Goal: Task Accomplishment & Management: Use online tool/utility

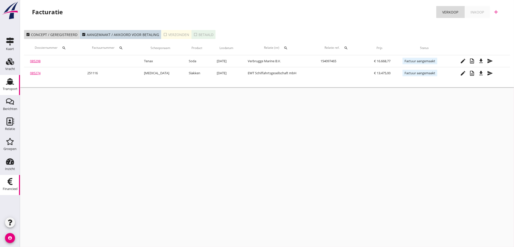
click at [12, 86] on div "Transport" at bounding box center [10, 89] width 15 height 7
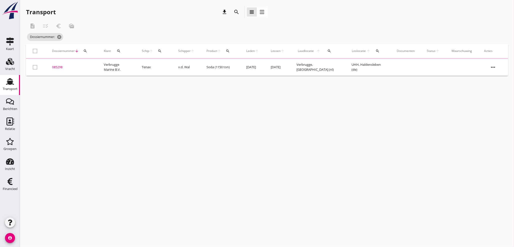
click at [88, 51] on div "search" at bounding box center [85, 51] width 9 height 4
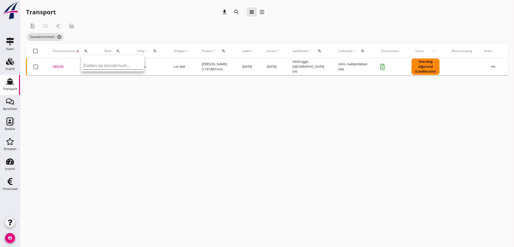
click at [90, 66] on input "Zoeken op dossiernummer..." at bounding box center [109, 66] width 52 height 8
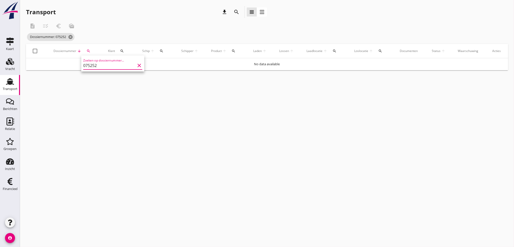
type input "075252"
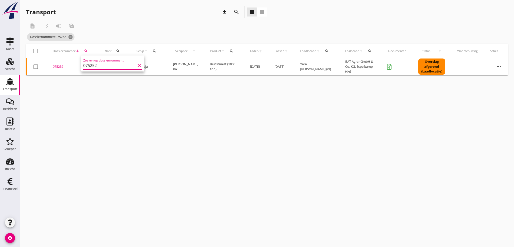
click at [60, 67] on div "075252" at bounding box center [73, 66] width 40 height 5
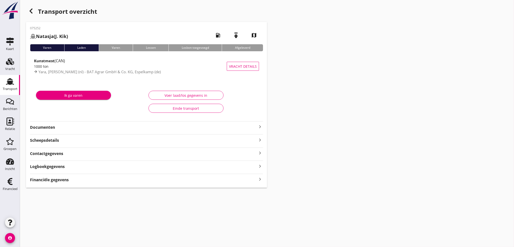
click at [259, 180] on icon "keyboard_arrow_right" at bounding box center [260, 179] width 6 height 7
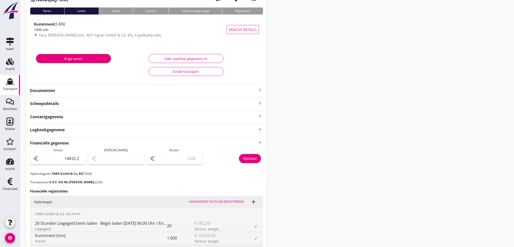
scroll to position [27, 0]
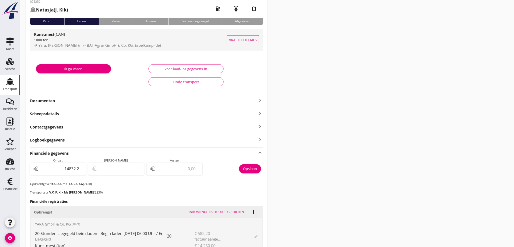
click at [72, 39] on div "1000 ton" at bounding box center [130, 39] width 193 height 5
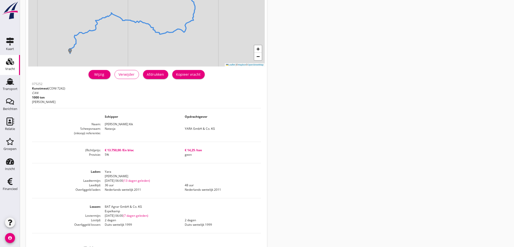
scroll to position [65, 0]
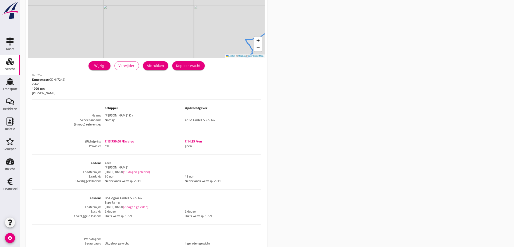
click at [292, 138] on div "Vracht details + − Leaflet | © Mapbox © OpenStreetMap warning Het transport hee…" at bounding box center [267, 120] width 494 height 371
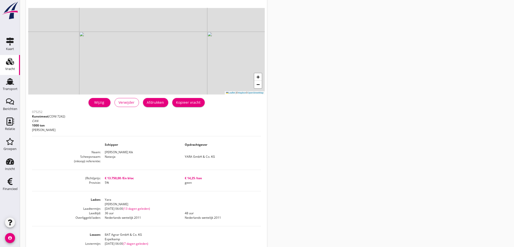
scroll to position [0, 0]
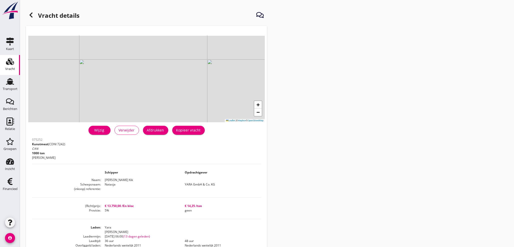
click at [32, 15] on icon at bounding box center [31, 15] width 6 height 6
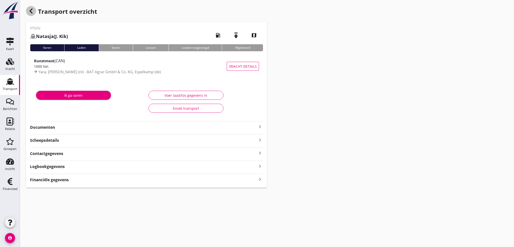
click at [33, 10] on icon "button" at bounding box center [31, 11] width 6 height 6
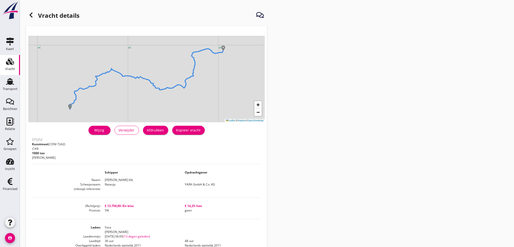
click at [32, 18] on icon at bounding box center [31, 15] width 6 height 6
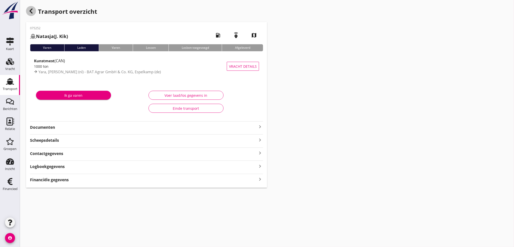
click at [33, 11] on icon "button" at bounding box center [31, 11] width 6 height 6
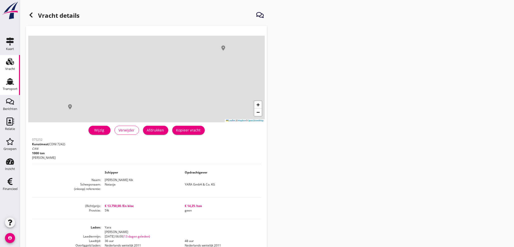
click at [8, 82] on use at bounding box center [10, 81] width 8 height 7
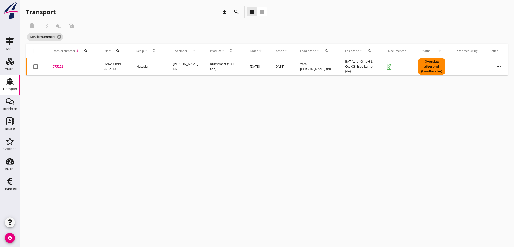
click at [87, 51] on icon "search" at bounding box center [86, 51] width 4 height 4
click at [89, 65] on input "Zoeken op dossiernummer..." at bounding box center [109, 66] width 52 height 8
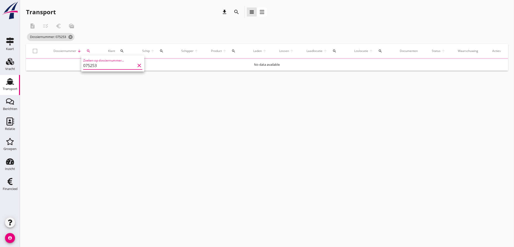
type input "075253"
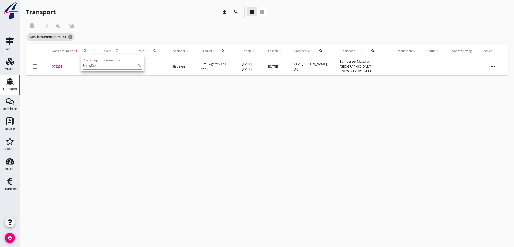
click at [61, 68] on div "075253" at bounding box center [72, 66] width 40 height 5
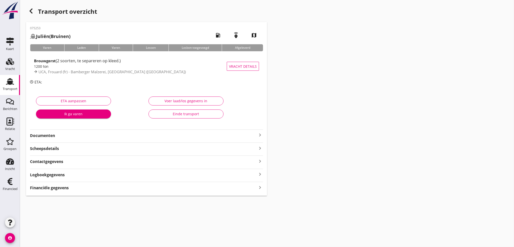
click at [260, 188] on icon "keyboard_arrow_right" at bounding box center [260, 187] width 6 height 7
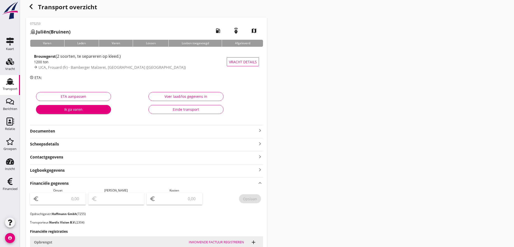
scroll to position [2, 0]
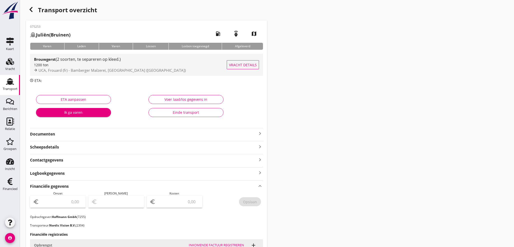
click at [138, 67] on div "1200 ton" at bounding box center [130, 64] width 193 height 5
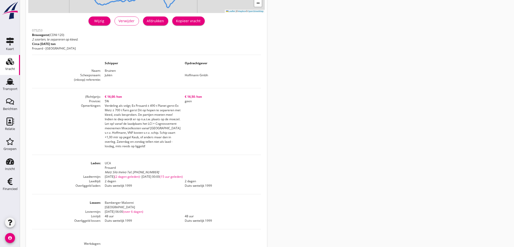
scroll to position [111, 0]
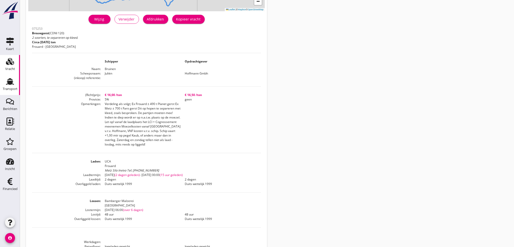
click at [12, 89] on div "Transport" at bounding box center [10, 88] width 15 height 3
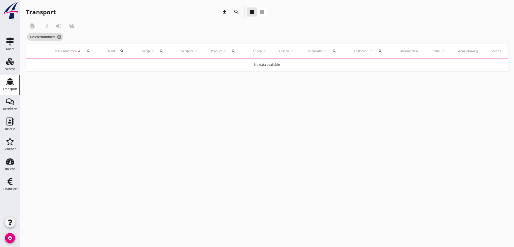
click at [87, 51] on icon "search" at bounding box center [89, 51] width 4 height 4
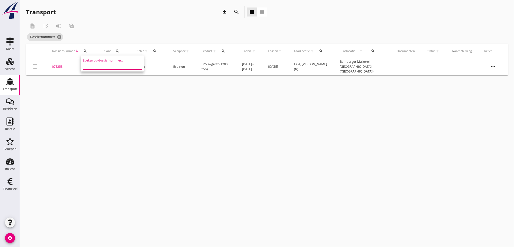
click at [93, 68] on input "Zoeken op dossiernummer..." at bounding box center [109, 66] width 52 height 8
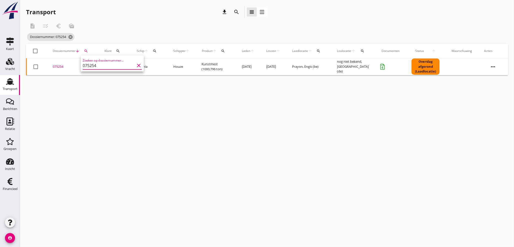
type input "075254"
click at [61, 68] on div "075254" at bounding box center [73, 66] width 40 height 5
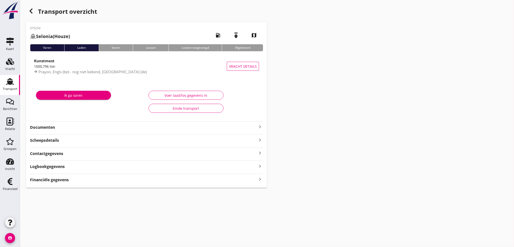
click at [261, 179] on icon "keyboard_arrow_right" at bounding box center [260, 179] width 6 height 7
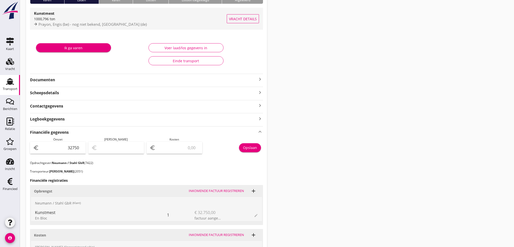
scroll to position [46, 0]
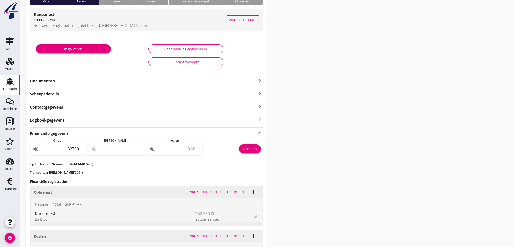
click at [67, 26] on span "Prayon, Engis (be) - nog niet bekend, [GEOGRAPHIC_DATA] (de)" at bounding box center [93, 25] width 108 height 5
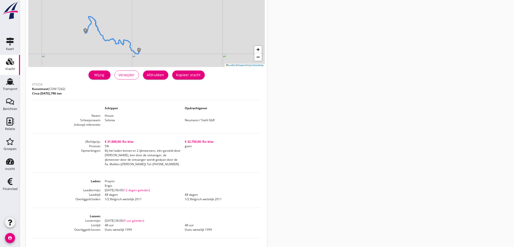
scroll to position [56, 0]
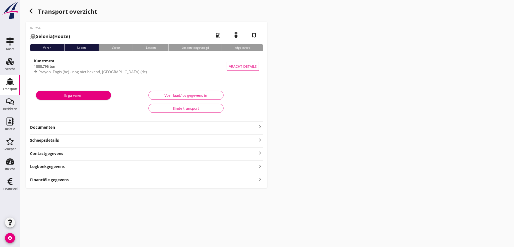
click at [50, 182] on strong "Financiële gegevens" at bounding box center [49, 180] width 39 height 6
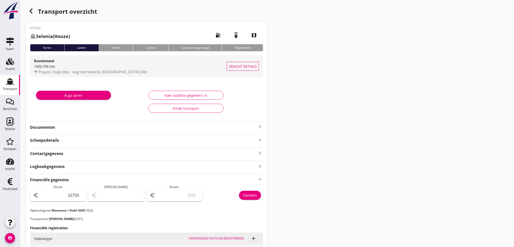
click at [93, 70] on span "Prayon, Engis (be) - nog niet bekend, [GEOGRAPHIC_DATA] (de)" at bounding box center [93, 71] width 108 height 5
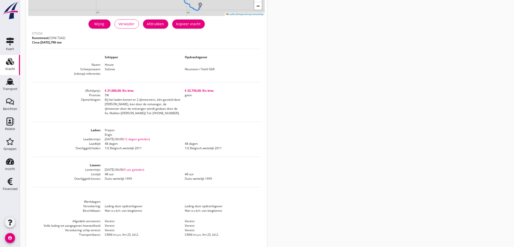
scroll to position [111, 0]
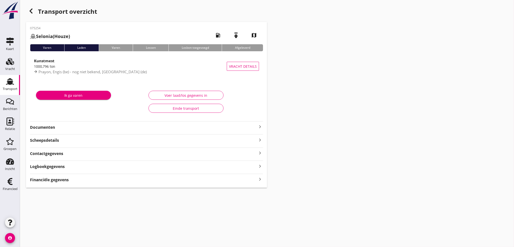
click at [260, 180] on icon "keyboard_arrow_right" at bounding box center [260, 179] width 6 height 7
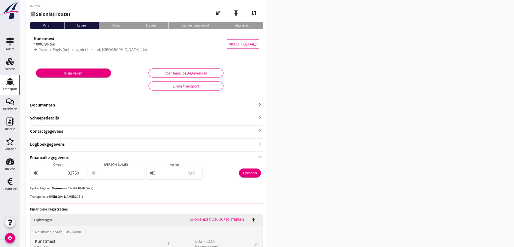
scroll to position [65, 0]
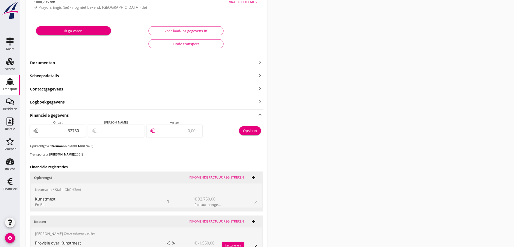
click at [181, 133] on input "number" at bounding box center [178, 131] width 43 height 8
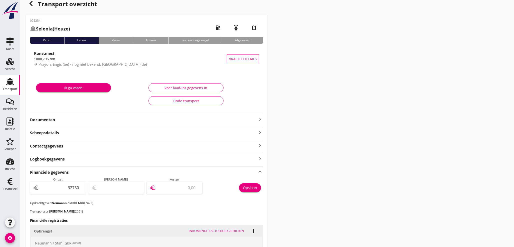
scroll to position [0, 0]
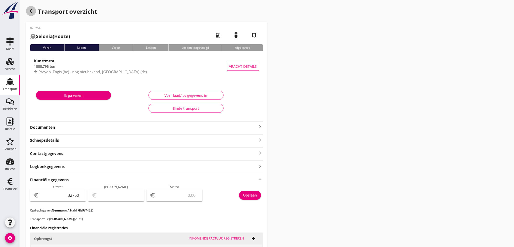
click at [32, 13] on icon "button" at bounding box center [31, 11] width 6 height 6
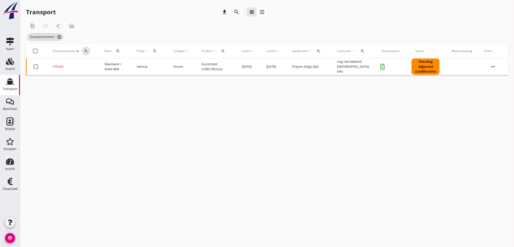
drag, startPoint x: 84, startPoint y: 50, endPoint x: 85, endPoint y: 56, distance: 5.8
click at [84, 50] on icon "search" at bounding box center [86, 51] width 4 height 4
click at [86, 67] on input "Zoeken op dossiernummer..." at bounding box center [109, 66] width 52 height 8
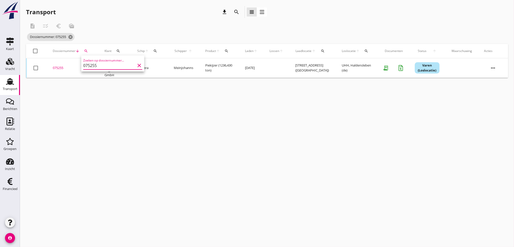
type input "075255"
click at [64, 67] on div "075255" at bounding box center [73, 68] width 40 height 5
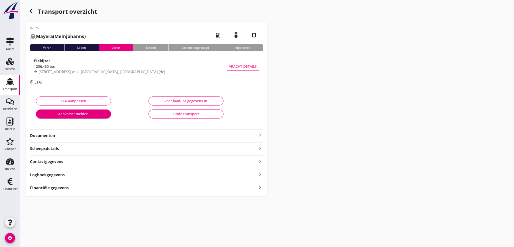
click at [256, 189] on div "Financiële gegevens keyboard_arrow_right" at bounding box center [146, 187] width 233 height 7
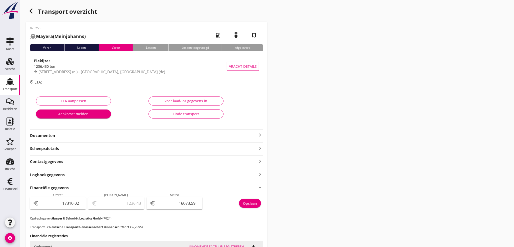
click at [33, 12] on icon "button" at bounding box center [31, 11] width 6 height 6
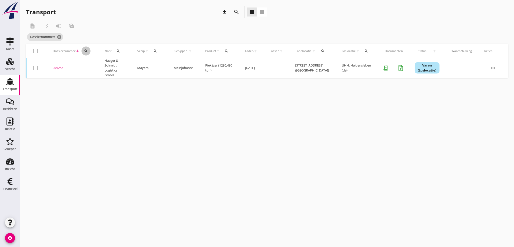
click at [88, 50] on div "search" at bounding box center [86, 51] width 9 height 4
click at [93, 66] on input "Zoeken op dossiernummer..." at bounding box center [109, 66] width 52 height 8
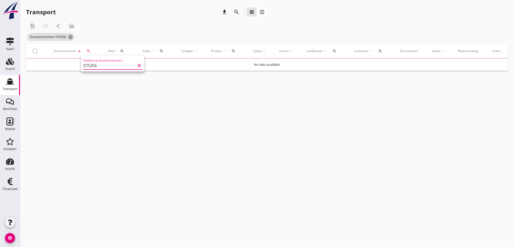
type input "075256"
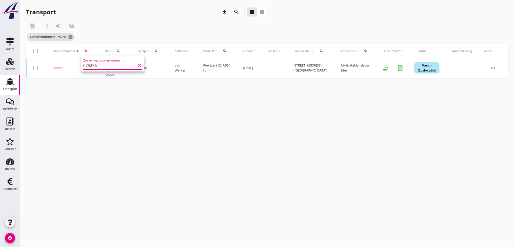
click at [61, 67] on div "075256" at bounding box center [73, 68] width 40 height 5
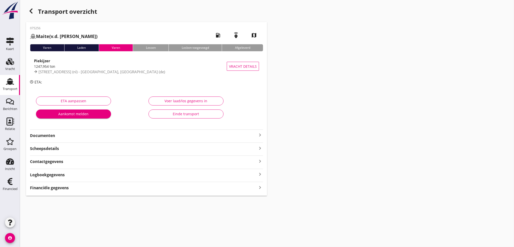
click at [260, 188] on icon "keyboard_arrow_right" at bounding box center [260, 187] width 6 height 7
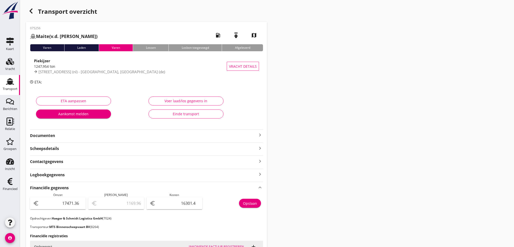
click at [31, 9] on icon "button" at bounding box center [31, 11] width 6 height 6
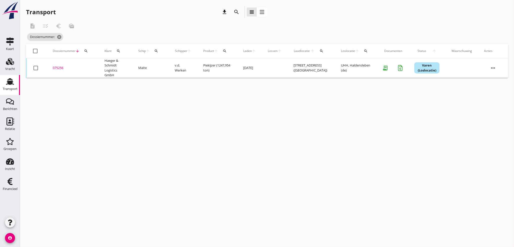
click at [85, 49] on icon "search" at bounding box center [86, 51] width 4 height 4
click at [92, 68] on input "Zoeken op dossiernummer..." at bounding box center [109, 66] width 52 height 8
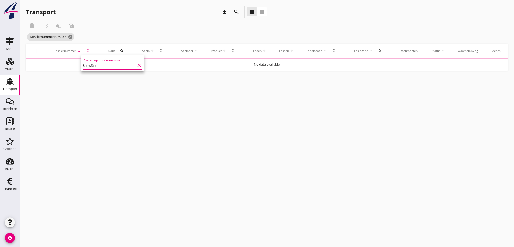
drag, startPoint x: 92, startPoint y: 68, endPoint x: 95, endPoint y: 66, distance: 3.8
click at [95, 66] on input "075257" at bounding box center [109, 66] width 52 height 8
type input "075257"
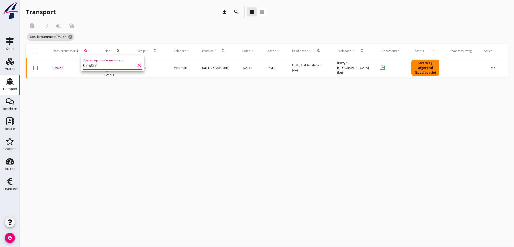
click at [109, 65] on input "075257" at bounding box center [109, 66] width 52 height 8
click at [58, 69] on div "075257" at bounding box center [73, 68] width 40 height 5
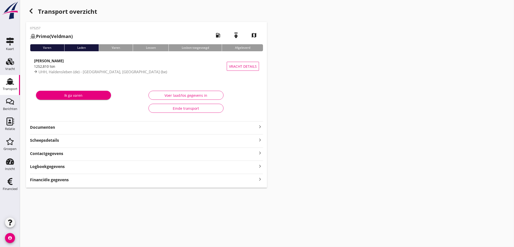
click at [261, 180] on icon "keyboard_arrow_right" at bounding box center [260, 179] width 6 height 7
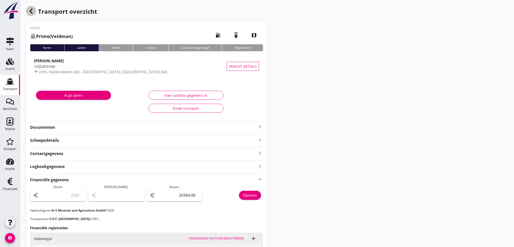
click at [31, 11] on icon "button" at bounding box center [31, 11] width 6 height 6
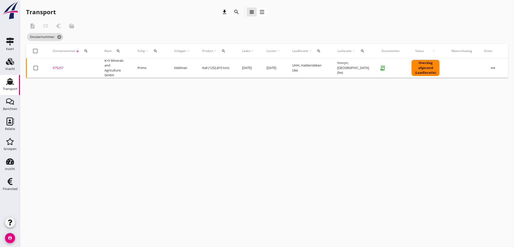
click at [87, 49] on icon "search" at bounding box center [86, 51] width 4 height 4
click at [97, 68] on input "Zoeken op dossiernummer..." at bounding box center [109, 66] width 52 height 8
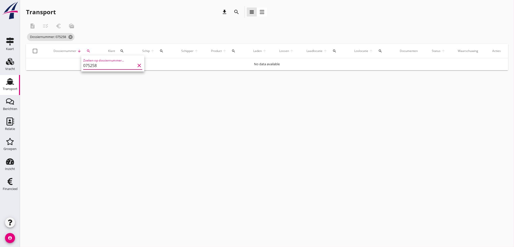
type input "075258"
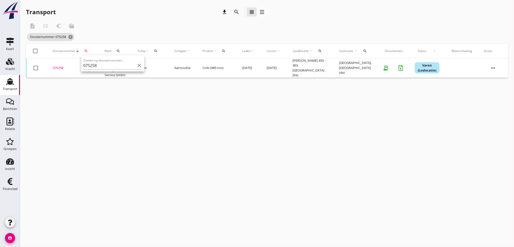
click at [54, 68] on div "075258" at bounding box center [73, 68] width 40 height 5
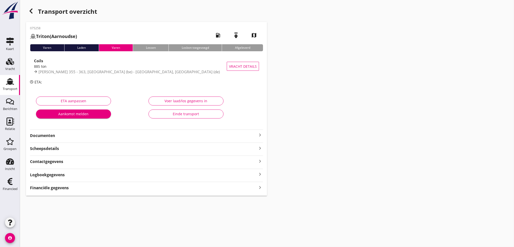
drag, startPoint x: 64, startPoint y: 189, endPoint x: 138, endPoint y: 187, distance: 74.3
click at [64, 189] on strong "Financiële gegevens" at bounding box center [49, 188] width 39 height 6
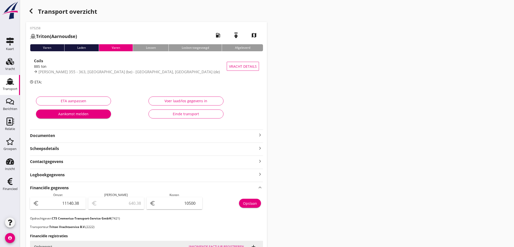
click at [30, 13] on icon "button" at bounding box center [31, 11] width 6 height 6
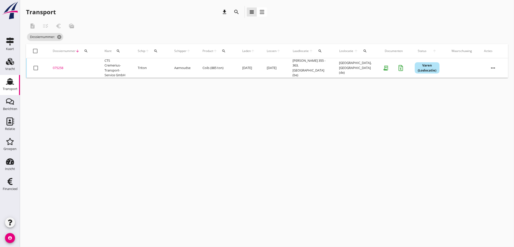
click at [84, 49] on icon "search" at bounding box center [86, 51] width 4 height 4
click at [87, 65] on input "Zoeken op dossiernummer..." at bounding box center [109, 66] width 52 height 8
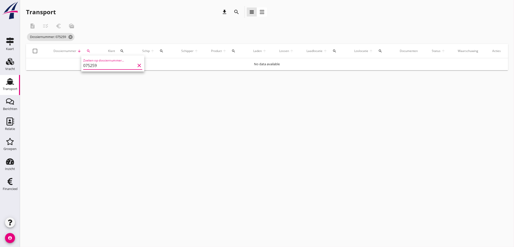
type input "075259"
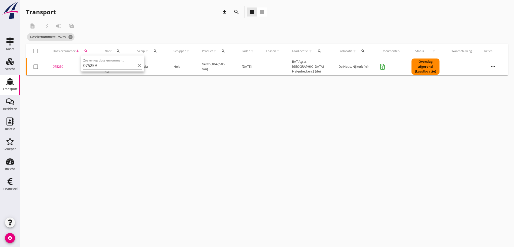
click at [61, 67] on div "075259" at bounding box center [73, 66] width 40 height 5
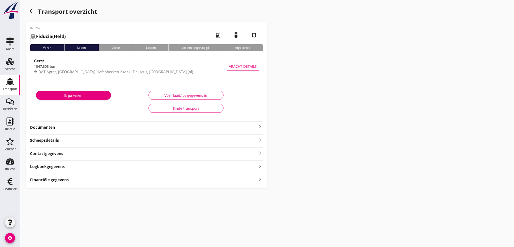
click at [260, 180] on icon "keyboard_arrow_right" at bounding box center [260, 179] width 6 height 7
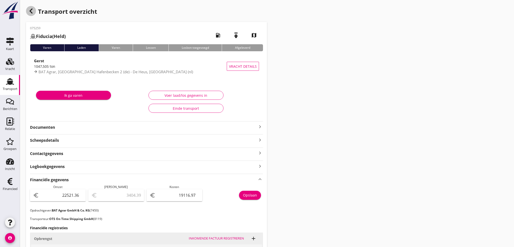
click at [32, 13] on icon "button" at bounding box center [31, 11] width 6 height 6
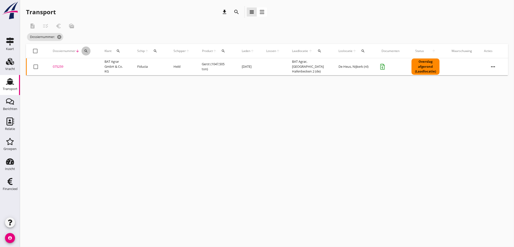
click at [85, 49] on icon "search" at bounding box center [86, 51] width 4 height 4
click at [85, 64] on input "Zoeken op dossiernummer..." at bounding box center [109, 66] width 52 height 8
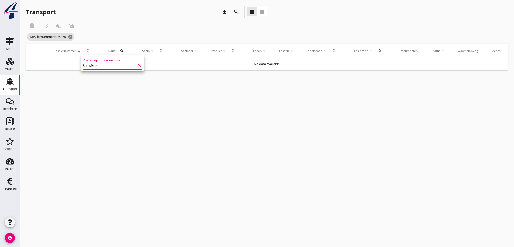
type input "075260"
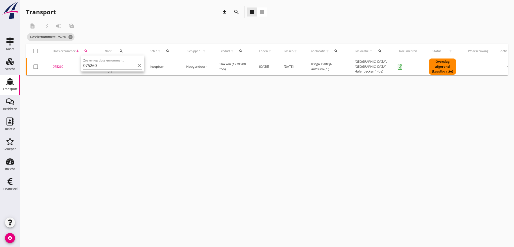
drag, startPoint x: 62, startPoint y: 67, endPoint x: 62, endPoint y: 64, distance: 3.0
click at [62, 66] on div "075260" at bounding box center [73, 66] width 40 height 5
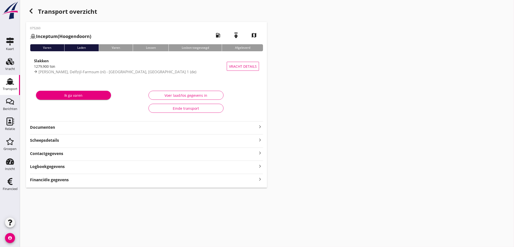
click at [50, 178] on strong "Financiële gegevens" at bounding box center [49, 180] width 39 height 6
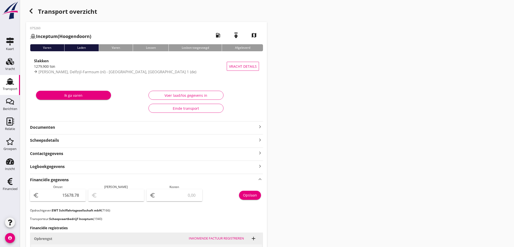
click at [31, 11] on use "button" at bounding box center [31, 11] width 3 height 5
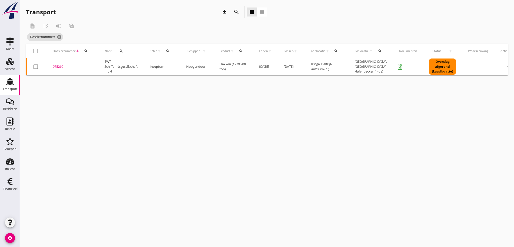
click at [85, 51] on icon "search" at bounding box center [86, 51] width 4 height 4
click at [91, 64] on input "Zoeken op dossiernummer..." at bounding box center [109, 66] width 52 height 8
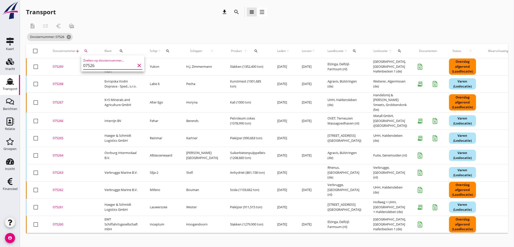
type input "07526"
click at [61, 205] on div "075261" at bounding box center [73, 207] width 40 height 5
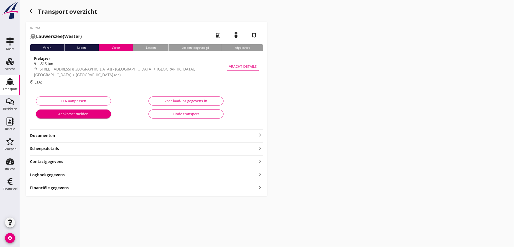
drag, startPoint x: 259, startPoint y: 189, endPoint x: 283, endPoint y: 183, distance: 24.8
click at [259, 188] on icon "keyboard_arrow_right" at bounding box center [260, 187] width 6 height 7
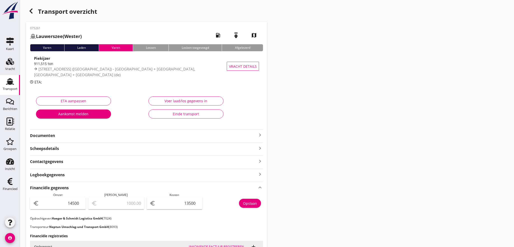
click at [33, 10] on icon "button" at bounding box center [31, 11] width 6 height 6
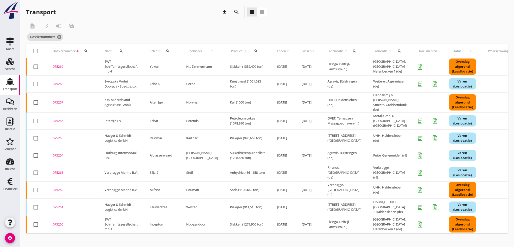
click at [60, 188] on div "075262" at bounding box center [73, 190] width 40 height 5
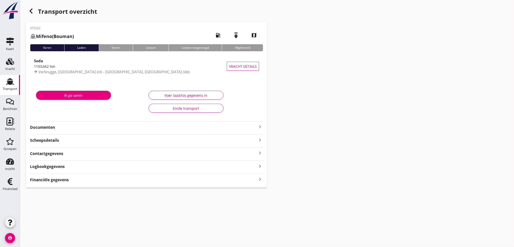
click at [260, 180] on icon "keyboard_arrow_right" at bounding box center [260, 179] width 6 height 7
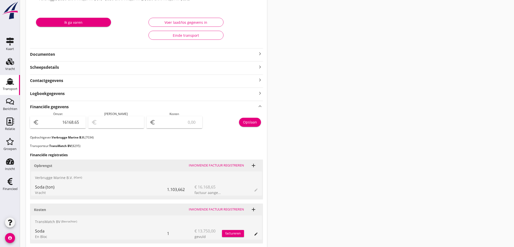
scroll to position [102, 0]
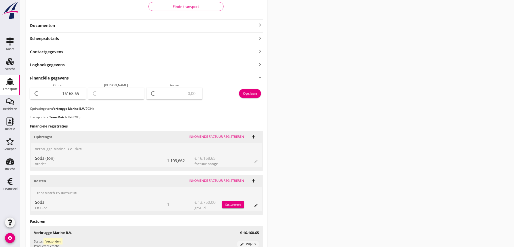
click at [181, 97] on div "euro" at bounding box center [175, 94] width 56 height 12
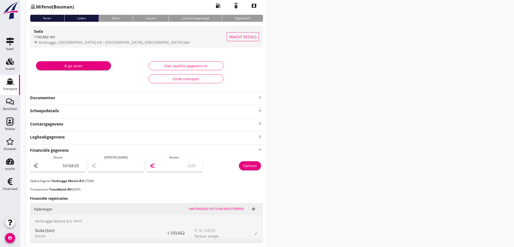
scroll to position [28, 0]
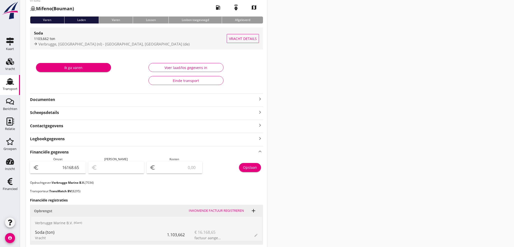
click at [56, 36] on div "Soda" at bounding box center [130, 33] width 193 height 6
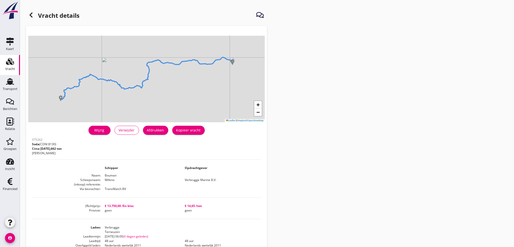
click at [31, 16] on use at bounding box center [31, 15] width 3 height 5
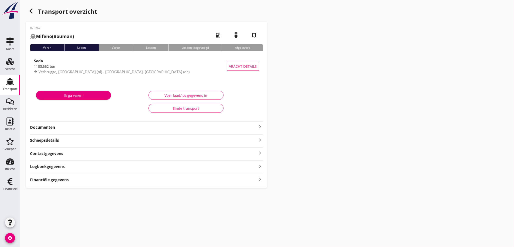
click at [33, 10] on icon "button" at bounding box center [31, 11] width 6 height 6
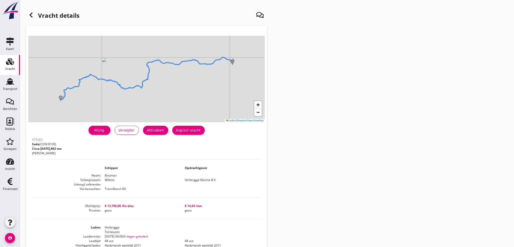
click at [34, 16] on icon at bounding box center [31, 15] width 6 height 6
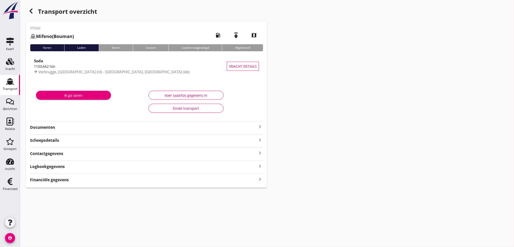
click at [32, 14] on icon "button" at bounding box center [31, 11] width 6 height 6
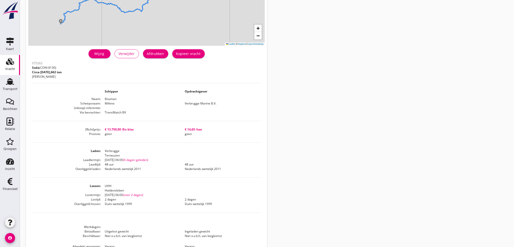
scroll to position [74, 0]
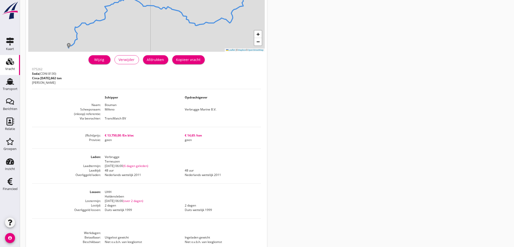
drag, startPoint x: 304, startPoint y: 229, endPoint x: 302, endPoint y: 226, distance: 3.7
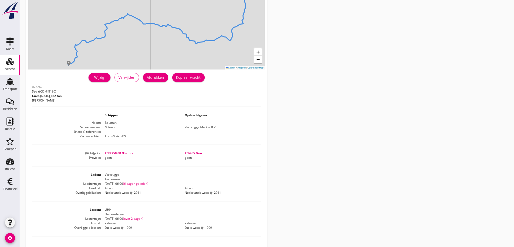
scroll to position [30, 0]
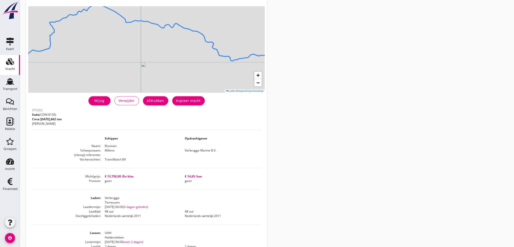
drag, startPoint x: 376, startPoint y: 112, endPoint x: 365, endPoint y: 113, distance: 11.0
click at [375, 113] on div "Vracht details + − Leaflet | © Mapbox © OpenStreetMap warning Het transport hee…" at bounding box center [267, 160] width 494 height 380
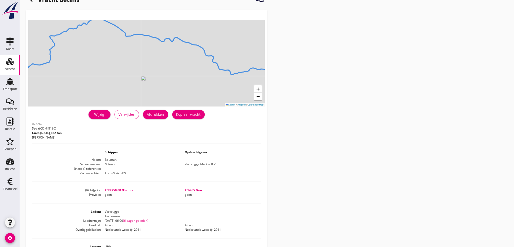
scroll to position [0, 0]
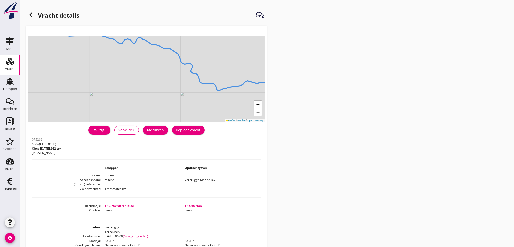
click at [28, 14] on icon at bounding box center [31, 15] width 6 height 6
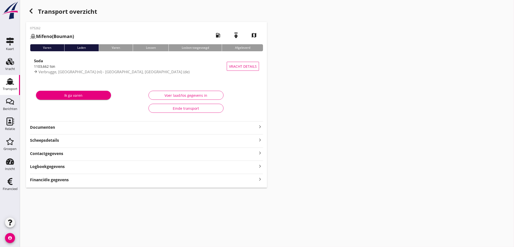
click at [259, 179] on icon "keyboard_arrow_right" at bounding box center [260, 179] width 6 height 7
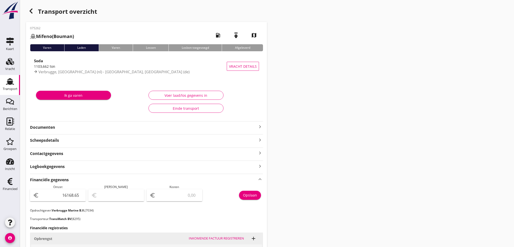
click at [31, 12] on use "button" at bounding box center [31, 11] width 3 height 5
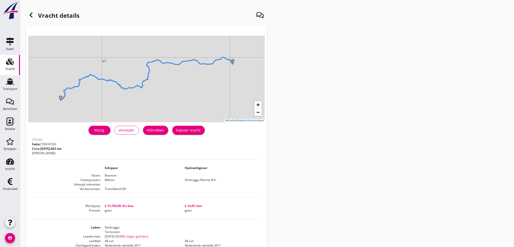
click at [30, 15] on icon at bounding box center [31, 15] width 6 height 6
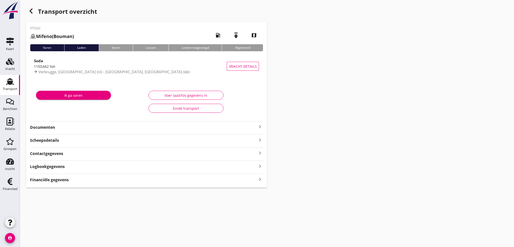
click at [33, 11] on icon "button" at bounding box center [31, 11] width 6 height 6
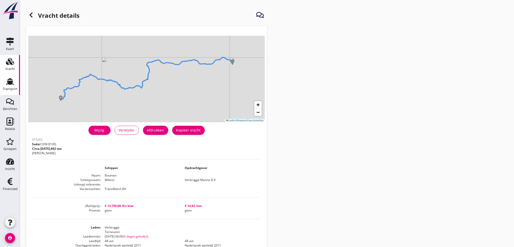
click at [16, 85] on link "Transport Transport" at bounding box center [10, 85] width 20 height 20
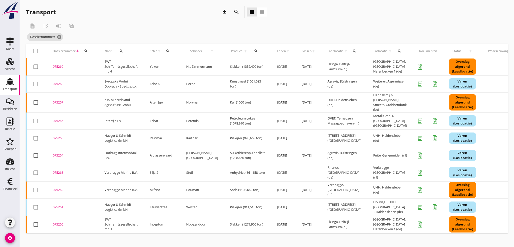
click at [59, 171] on div "075263" at bounding box center [73, 172] width 40 height 5
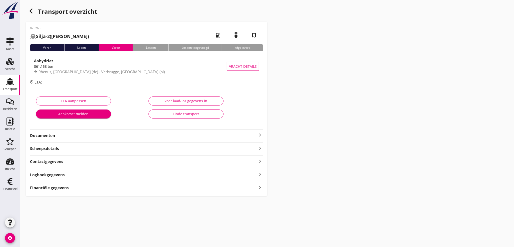
click at [63, 189] on strong "Financiële gegevens" at bounding box center [49, 188] width 39 height 6
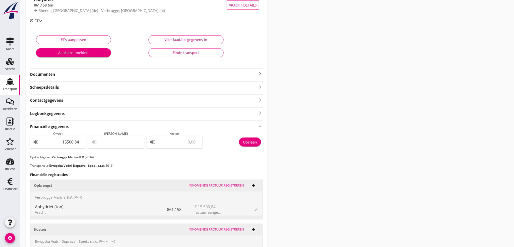
scroll to position [65, 0]
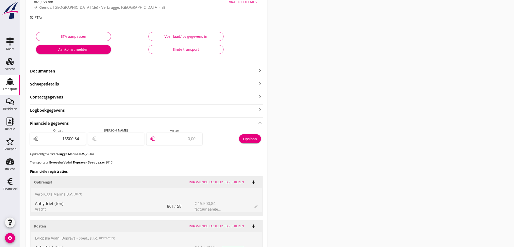
click at [174, 140] on input "number" at bounding box center [178, 139] width 43 height 8
type input "15499.84"
type input "1"
type input "15486.84"
type input "14"
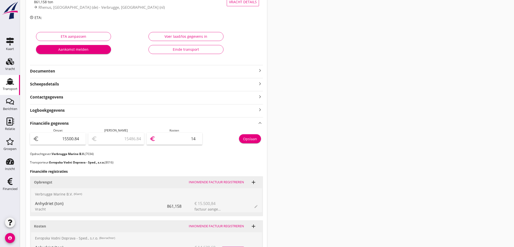
type input "15354.84"
type input "146"
type input "14037.84"
type input "1463"
type input "861.84"
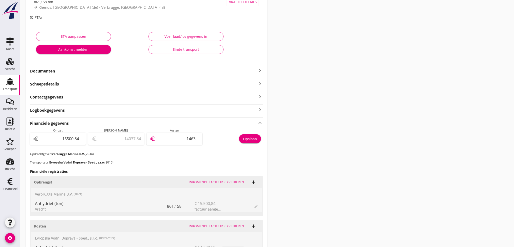
type input "14639"
type input "861.24"
type input "14639.6"
type input "861.15"
type input "14639.69"
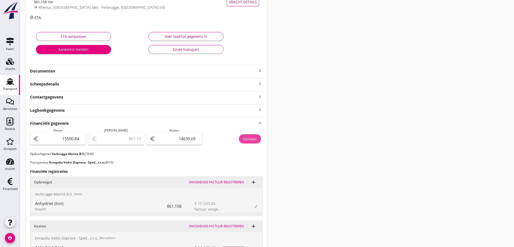
click at [250, 137] on div "Opslaan" at bounding box center [250, 138] width 14 height 5
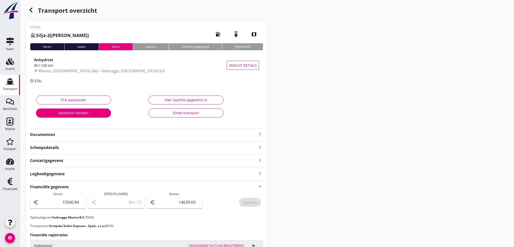
scroll to position [0, 0]
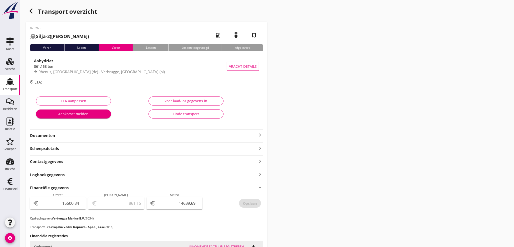
click at [30, 12] on icon "button" at bounding box center [31, 11] width 6 height 6
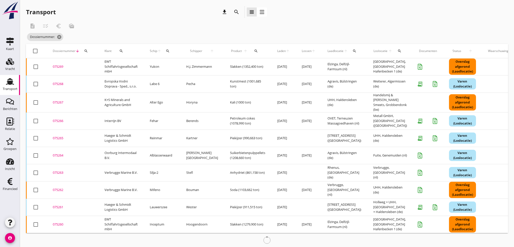
click at [61, 153] on div "075264" at bounding box center [73, 155] width 40 height 5
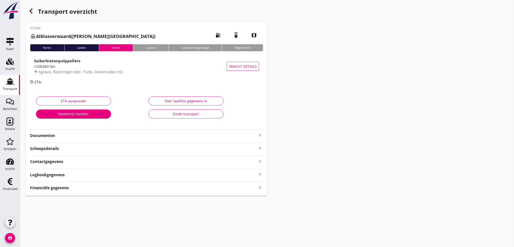
click at [62, 190] on strong "Financiële gegevens" at bounding box center [49, 188] width 39 height 6
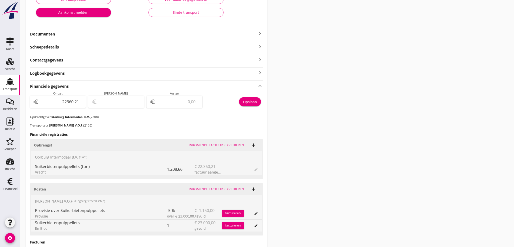
scroll to position [111, 0]
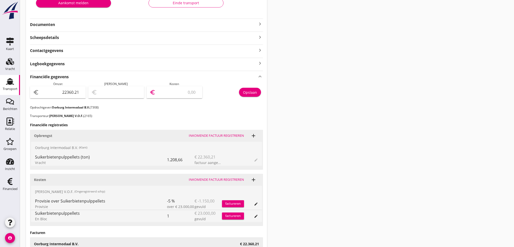
click at [170, 95] on input "number" at bounding box center [178, 92] width 43 height 8
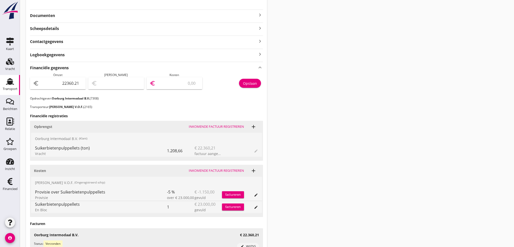
scroll to position [139, 0]
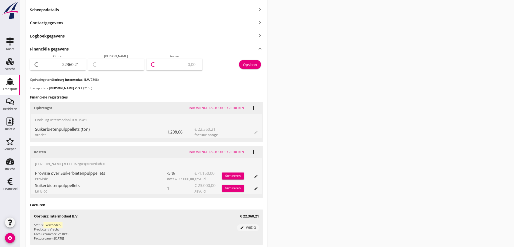
click at [172, 66] on input "number" at bounding box center [178, 65] width 43 height 8
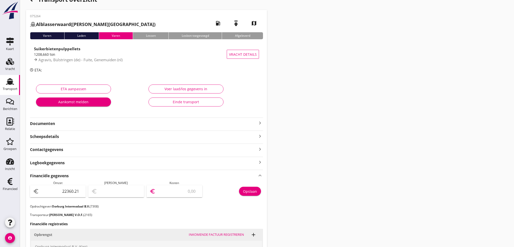
scroll to position [0, 0]
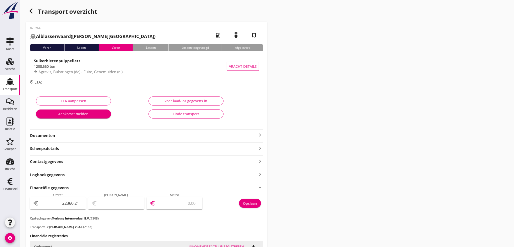
click at [33, 13] on icon "button" at bounding box center [31, 11] width 6 height 6
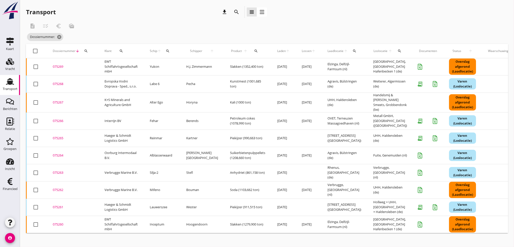
click at [60, 136] on div "075265" at bounding box center [73, 138] width 40 height 5
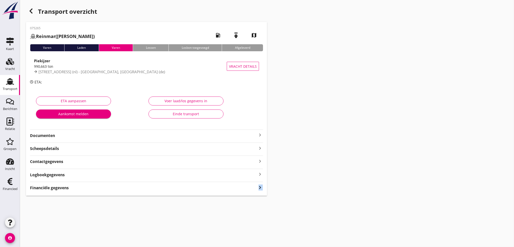
drag, startPoint x: 263, startPoint y: 187, endPoint x: 259, endPoint y: 187, distance: 4.0
click at [259, 187] on icon "keyboard_arrow_right" at bounding box center [260, 187] width 6 height 7
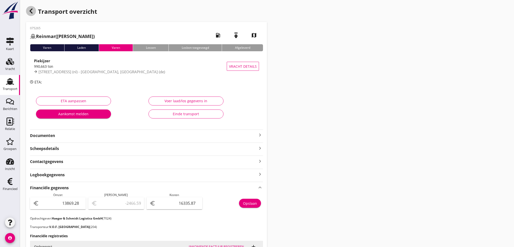
click at [31, 15] on div "button" at bounding box center [31, 11] width 10 height 10
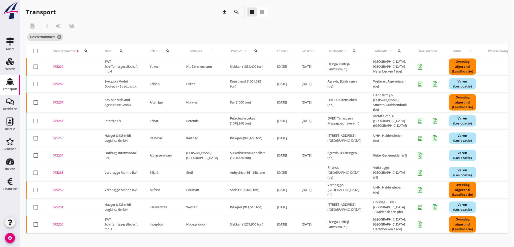
click at [55, 119] on div "075266" at bounding box center [73, 121] width 40 height 5
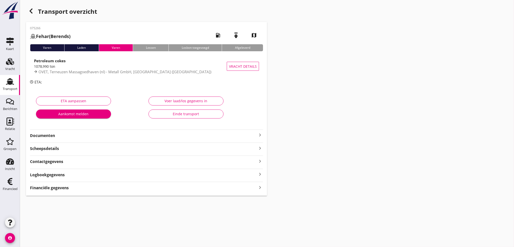
click at [75, 189] on div "Financiële gegevens keyboard_arrow_right" at bounding box center [146, 187] width 233 height 7
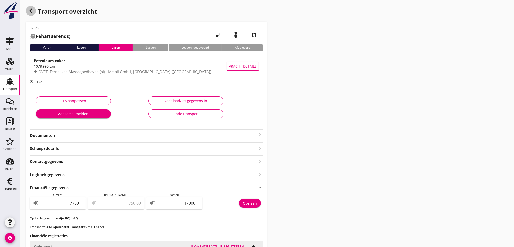
click at [29, 10] on icon "button" at bounding box center [31, 11] width 6 height 6
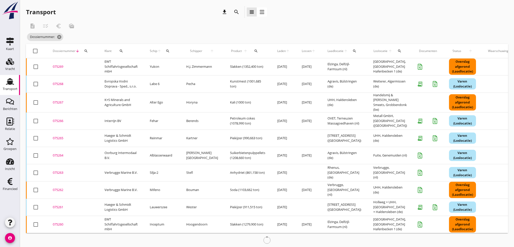
click at [60, 102] on div "075267" at bounding box center [73, 102] width 40 height 5
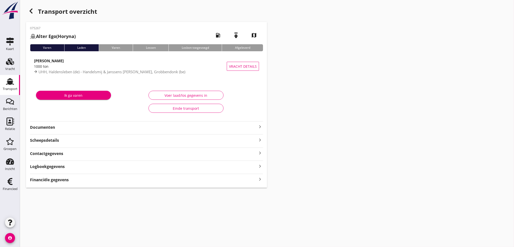
click at [261, 180] on icon "keyboard_arrow_right" at bounding box center [260, 179] width 6 height 7
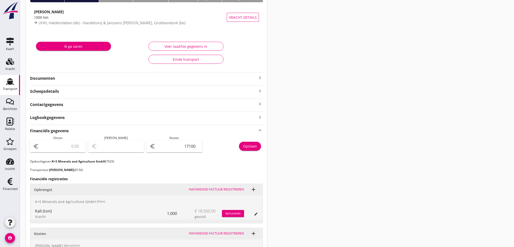
scroll to position [3, 0]
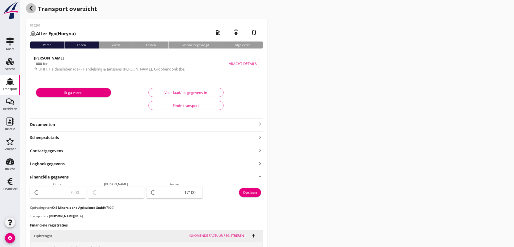
click at [30, 9] on icon "button" at bounding box center [31, 8] width 6 height 6
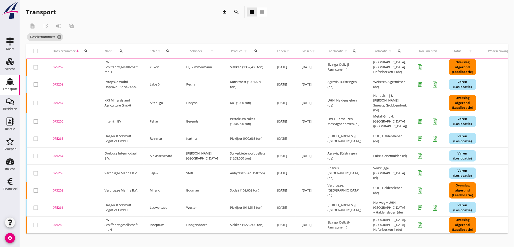
click at [62, 84] on div "075268" at bounding box center [73, 84] width 40 height 5
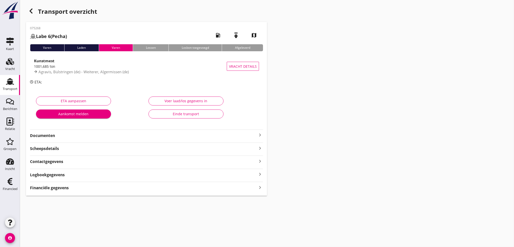
click at [260, 188] on icon "keyboard_arrow_right" at bounding box center [260, 187] width 6 height 7
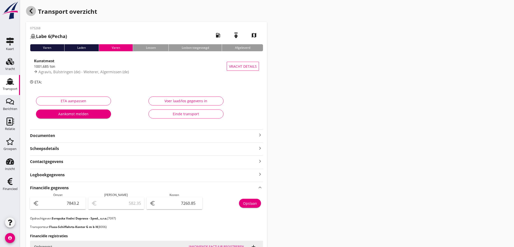
click at [32, 11] on icon "button" at bounding box center [31, 11] width 6 height 6
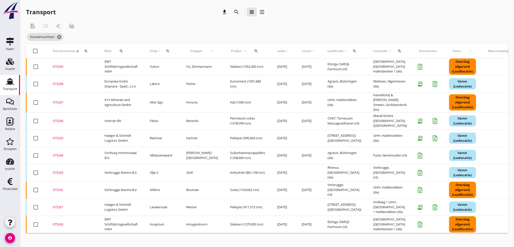
click at [61, 66] on div "075269" at bounding box center [73, 66] width 40 height 5
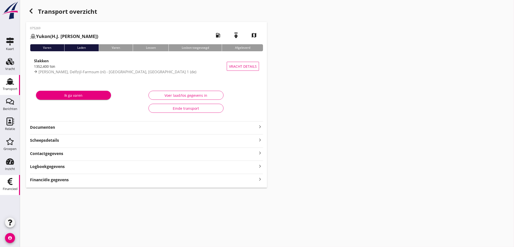
click at [8, 187] on div "Financieel" at bounding box center [10, 189] width 15 height 7
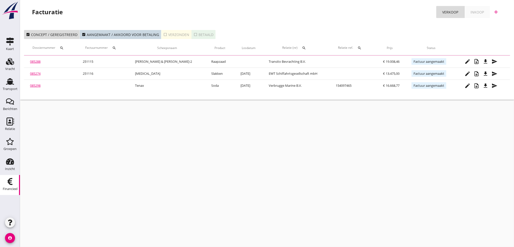
click at [79, 137] on div "cancel You are impersonating another user. Facturatie Verkoop Inkoop add check_…" at bounding box center [267, 123] width 494 height 247
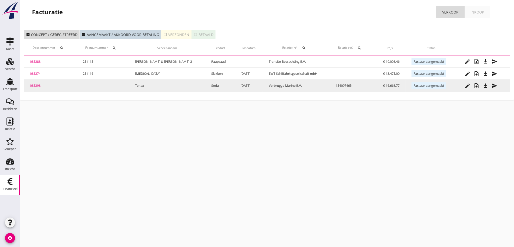
click at [34, 86] on link "085298" at bounding box center [35, 85] width 11 height 5
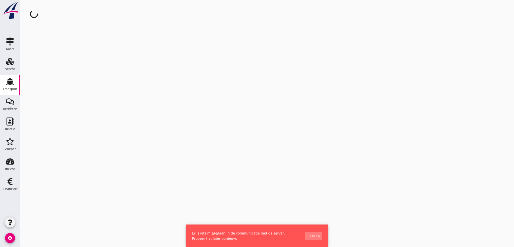
click at [310, 236] on div "Sluiten" at bounding box center [314, 235] width 14 height 5
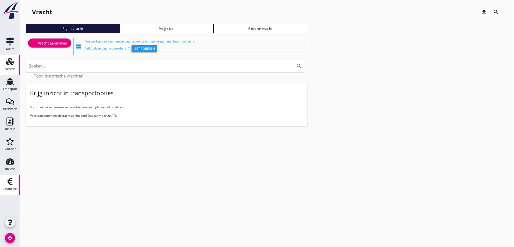
click at [13, 184] on icon "Financieel" at bounding box center [10, 182] width 8 height 8
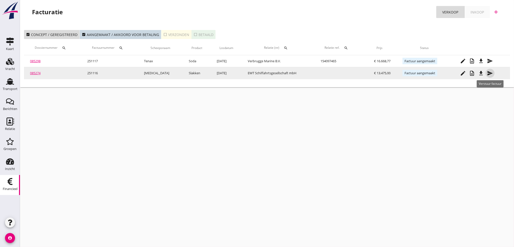
click at [489, 74] on icon "send" at bounding box center [490, 73] width 6 height 6
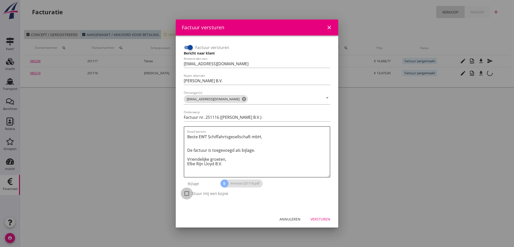
drag, startPoint x: 187, startPoint y: 193, endPoint x: 303, endPoint y: 204, distance: 116.5
click at [188, 193] on div at bounding box center [187, 193] width 9 height 9
checkbox input "true"
click at [326, 219] on div "Versturen" at bounding box center [321, 219] width 20 height 5
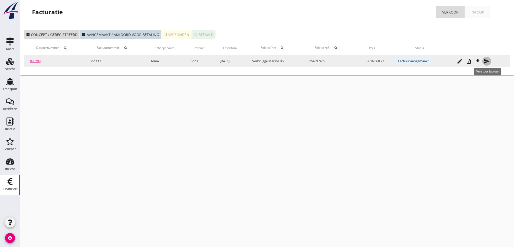
click at [488, 61] on icon "send" at bounding box center [487, 61] width 6 height 6
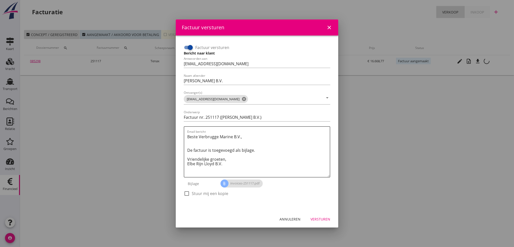
click at [191, 194] on div "check_box_outline_blank Stuur mij een kopie" at bounding box center [206, 194] width 45 height 6
click at [187, 193] on div at bounding box center [187, 193] width 9 height 9
checkbox input "true"
click at [324, 220] on div "Versturen" at bounding box center [321, 219] width 20 height 5
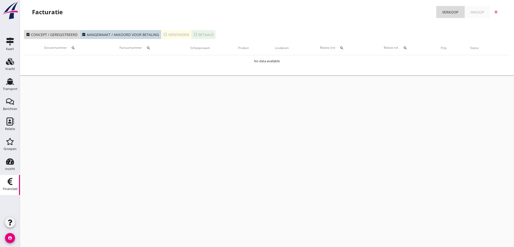
click at [73, 47] on icon "search" at bounding box center [73, 48] width 4 height 4
click at [14, 84] on icon "Transport" at bounding box center [10, 82] width 8 height 8
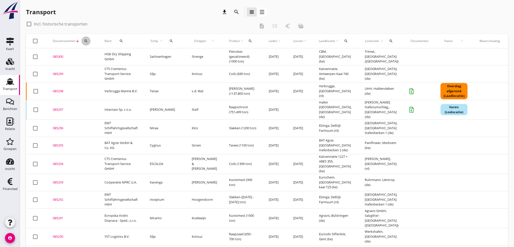
click at [85, 39] on icon "search" at bounding box center [86, 41] width 4 height 4
click at [91, 57] on input "Zoeken op dossiernummer..." at bounding box center [109, 56] width 52 height 8
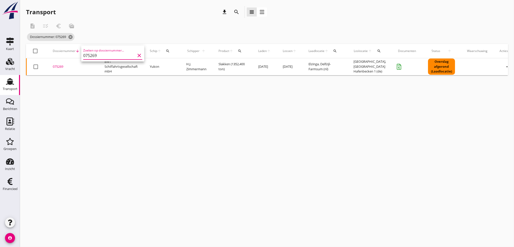
type input "075269"
click at [62, 66] on div "075269" at bounding box center [73, 66] width 40 height 5
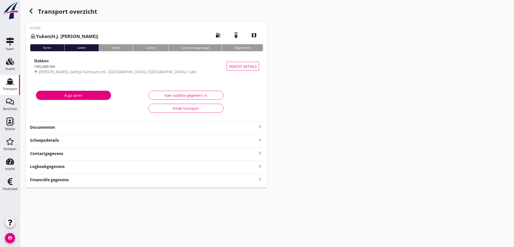
click at [261, 178] on icon "keyboard_arrow_right" at bounding box center [260, 179] width 6 height 7
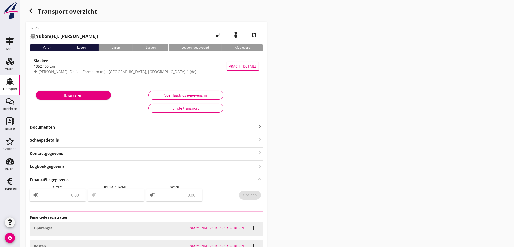
type input "16566.9"
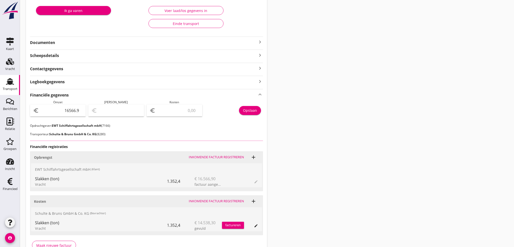
scroll to position [114, 0]
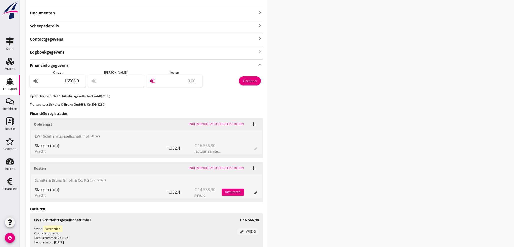
click at [177, 79] on input "number" at bounding box center [178, 81] width 43 height 8
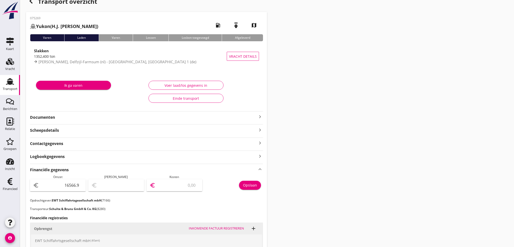
scroll to position [9, 0]
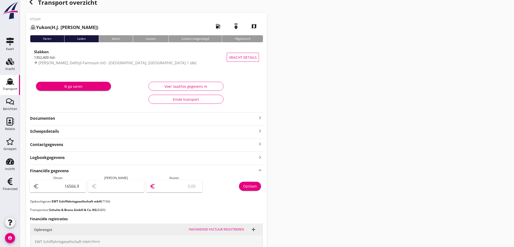
click at [30, 4] on icon "button" at bounding box center [31, 2] width 6 height 6
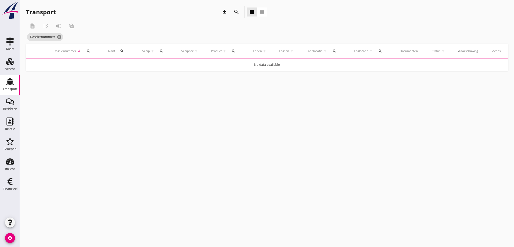
click at [88, 49] on icon "search" at bounding box center [89, 51] width 4 height 4
click at [93, 65] on input "Zoeken op dossiernummer..." at bounding box center [112, 66] width 52 height 8
type input "075270"
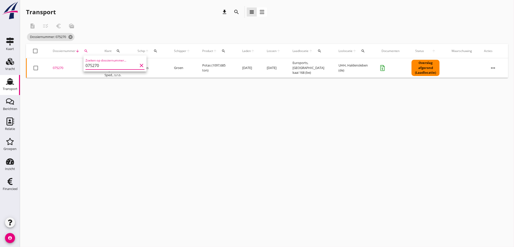
click at [61, 69] on div "075270" at bounding box center [73, 68] width 40 height 5
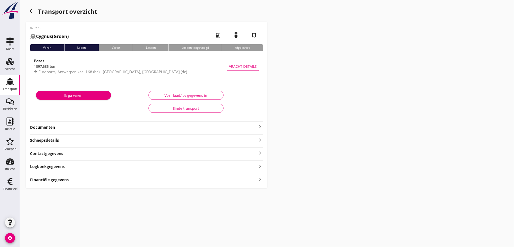
click at [261, 180] on icon "keyboard_arrow_right" at bounding box center [260, 179] width 6 height 7
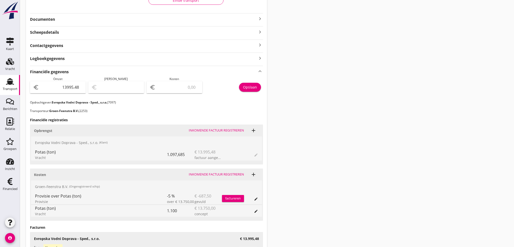
scroll to position [109, 0]
click at [182, 90] on input "number" at bounding box center [178, 87] width 43 height 8
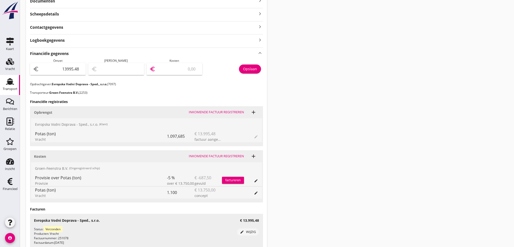
scroll to position [137, 0]
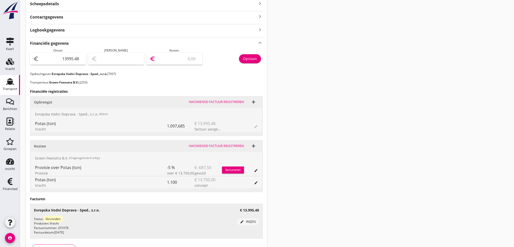
click at [165, 61] on input "number" at bounding box center [178, 59] width 43 height 8
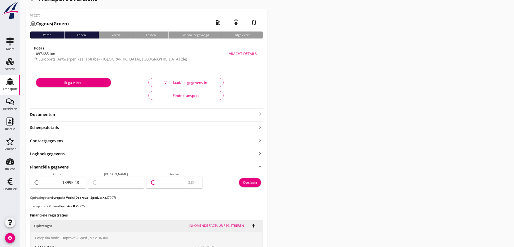
scroll to position [0, 0]
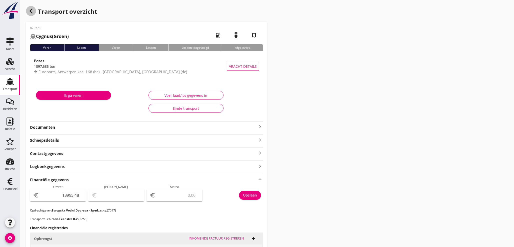
click at [30, 12] on icon "button" at bounding box center [31, 11] width 6 height 6
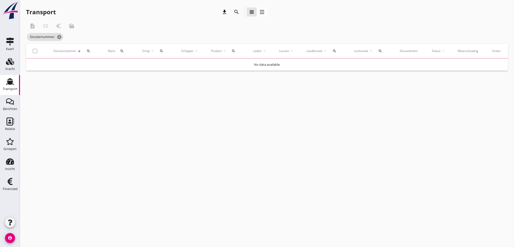
click at [88, 52] on icon "search" at bounding box center [89, 51] width 4 height 4
click at [90, 67] on input "Zoeken op dossiernummer..." at bounding box center [112, 66] width 52 height 8
type input "075271"
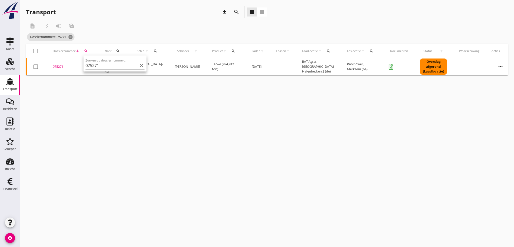
drag, startPoint x: 63, startPoint y: 68, endPoint x: 79, endPoint y: 78, distance: 18.7
click at [61, 69] on td "075271 upload_file Drop hier uw bestand om het aan het dossier toe te voegen" at bounding box center [73, 66] width 52 height 17
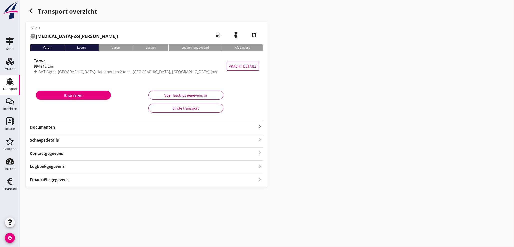
click at [261, 178] on icon "keyboard_arrow_right" at bounding box center [260, 179] width 6 height 7
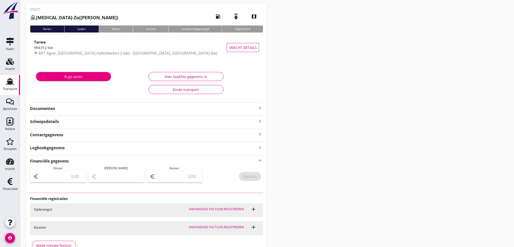
type input "20893.15"
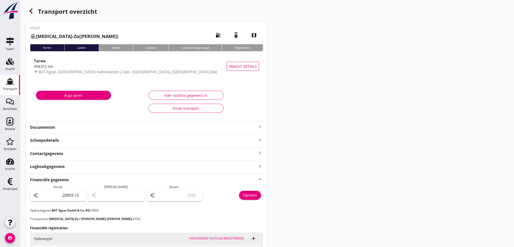
click at [30, 12] on use "button" at bounding box center [31, 11] width 3 height 5
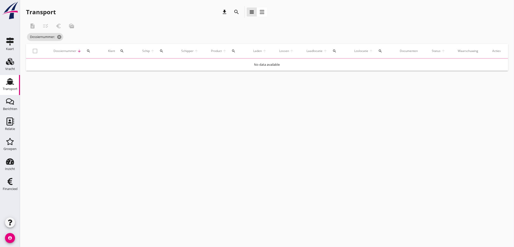
click at [86, 52] on div "search" at bounding box center [89, 51] width 10 height 4
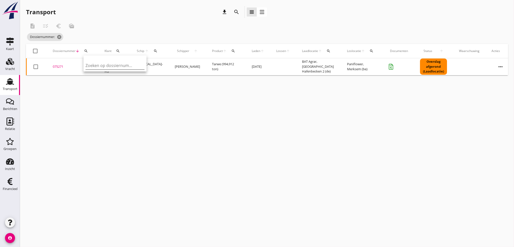
click at [102, 63] on input "Zoeken op dossiernummer..." at bounding box center [112, 66] width 52 height 8
click at [54, 66] on div "075271" at bounding box center [73, 66] width 40 height 5
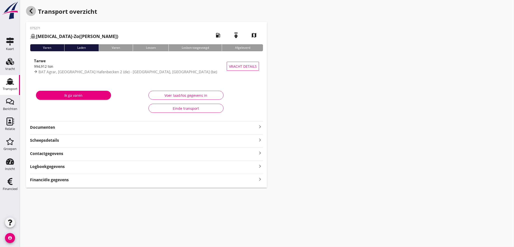
click at [33, 11] on icon "button" at bounding box center [31, 11] width 6 height 6
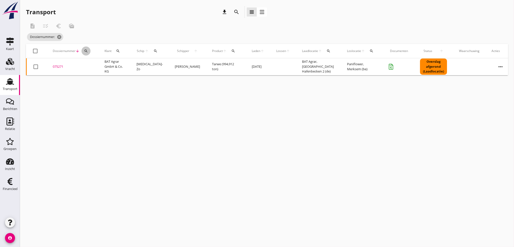
click at [86, 52] on icon "search" at bounding box center [86, 51] width 4 height 4
click at [94, 65] on input "Zoeken op dossiernummer..." at bounding box center [109, 66] width 52 height 8
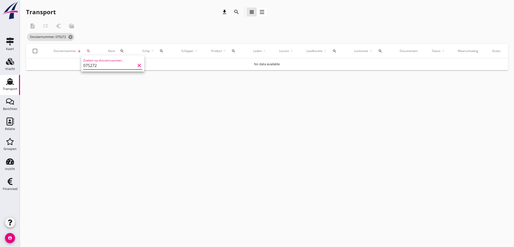
type input "075272"
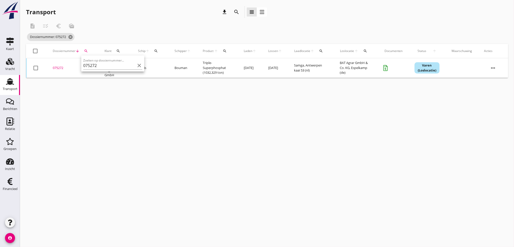
click at [60, 70] on div "075272" at bounding box center [73, 68] width 40 height 5
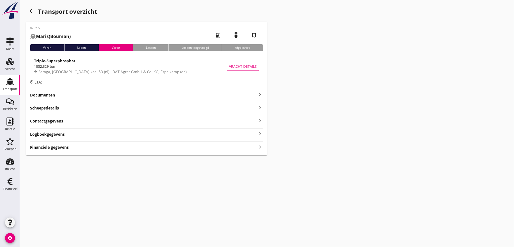
click at [66, 148] on div "075272 Maris (Bouman) local_gas_station emergency_share map Varen Laden Varen L…" at bounding box center [146, 88] width 241 height 133
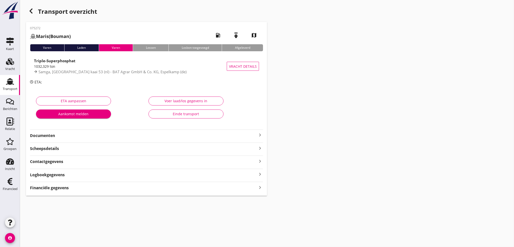
click at [257, 189] on div "Financiële gegevens keyboard_arrow_right" at bounding box center [146, 187] width 233 height 7
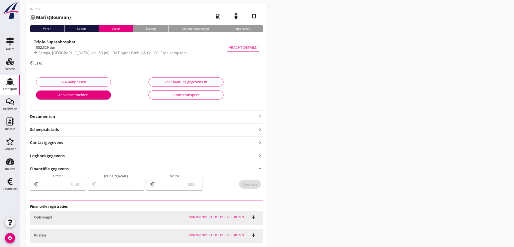
type input "13162.19"
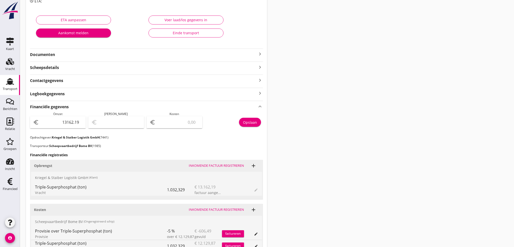
scroll to position [79, 0]
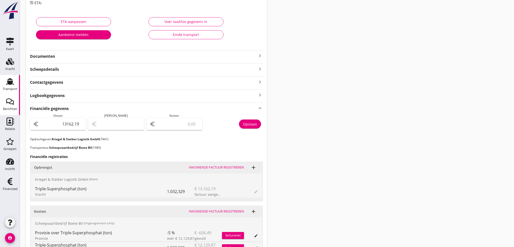
drag, startPoint x: 9, startPoint y: 89, endPoint x: 18, endPoint y: 102, distance: 16.2
click at [9, 89] on div "Transport" at bounding box center [10, 88] width 15 height 3
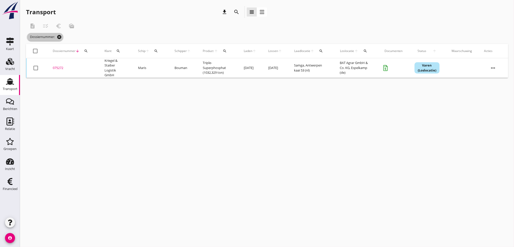
click at [61, 38] on icon "cancel" at bounding box center [59, 37] width 5 height 5
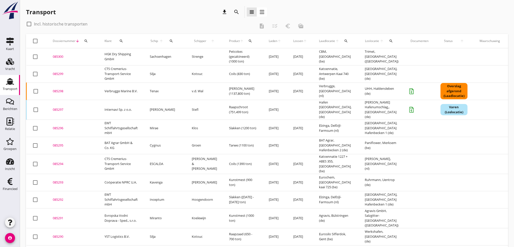
click at [11, 239] on icon "account_circle" at bounding box center [10, 238] width 10 height 10
click at [38, 237] on div "Uitloggen" at bounding box center [37, 236] width 21 height 6
